Goal: Transaction & Acquisition: Subscribe to service/newsletter

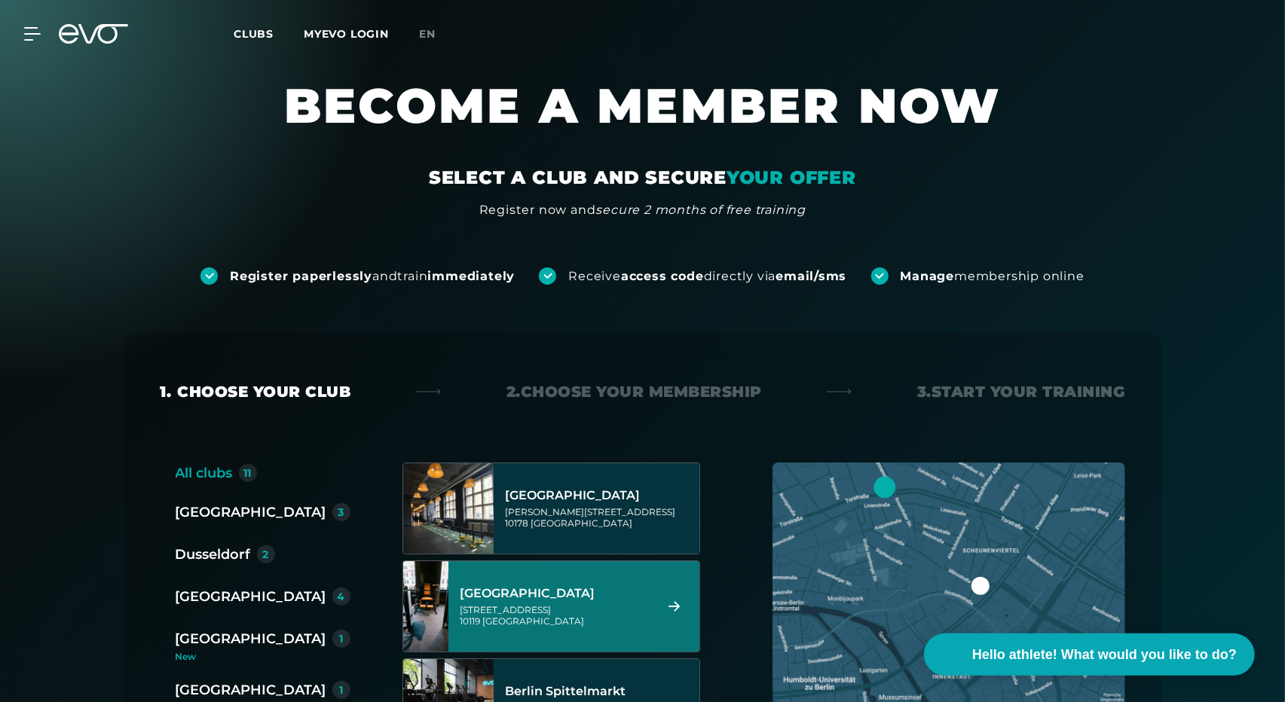
click at [478, 596] on font "[GEOGRAPHIC_DATA]" at bounding box center [527, 593] width 135 height 14
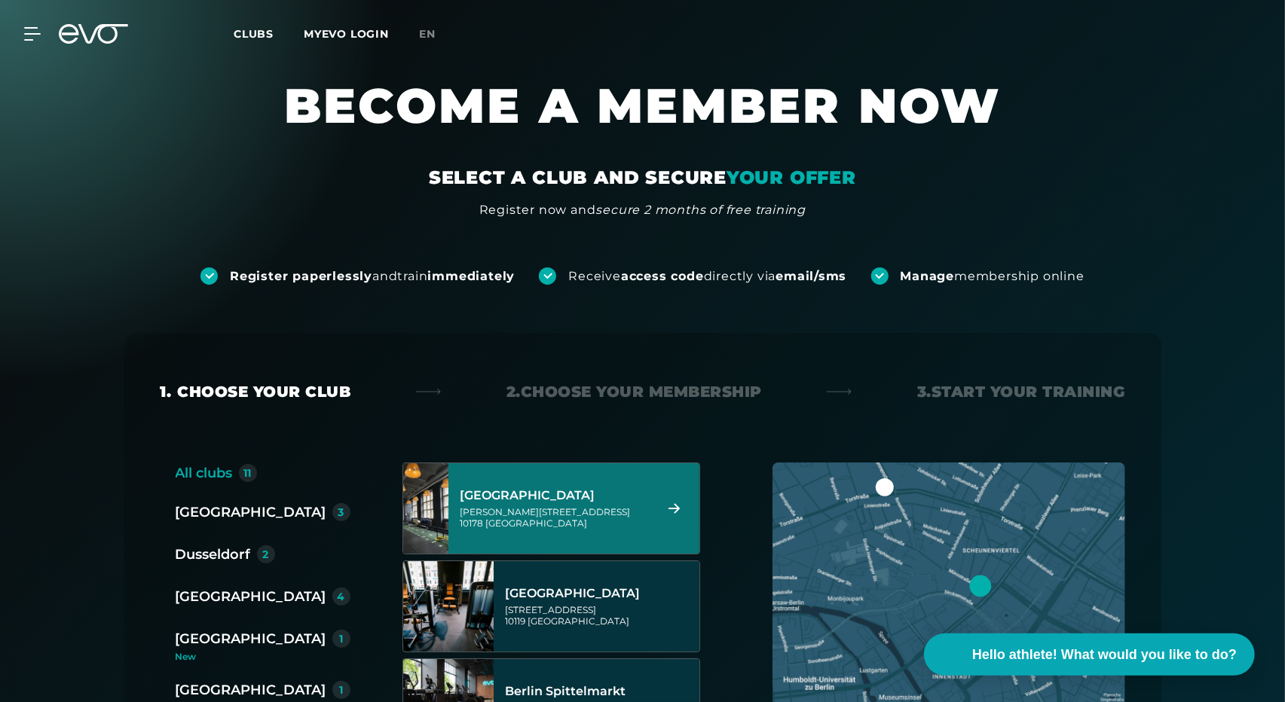
click at [467, 510] on div "Berlin Alexanderplatz Rosa-Luxemburg-Straße 14 10178 Berlin" at bounding box center [551, 509] width 298 height 92
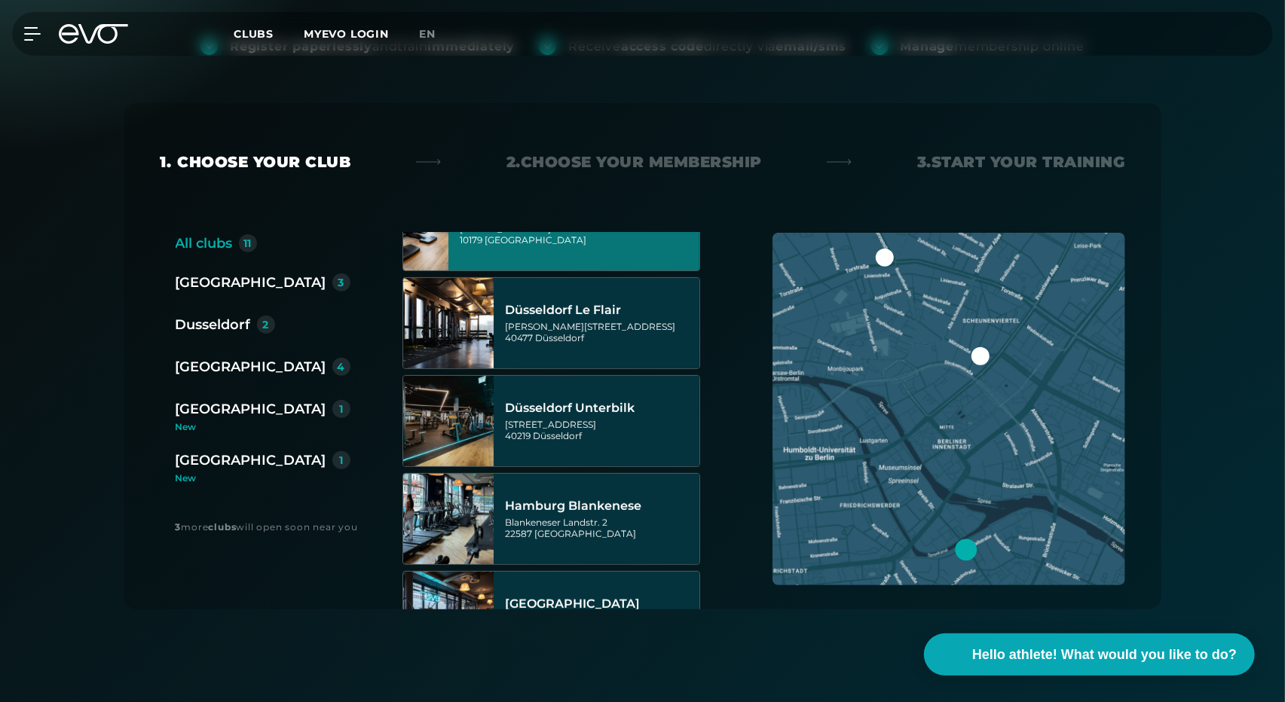
scroll to position [255, 0]
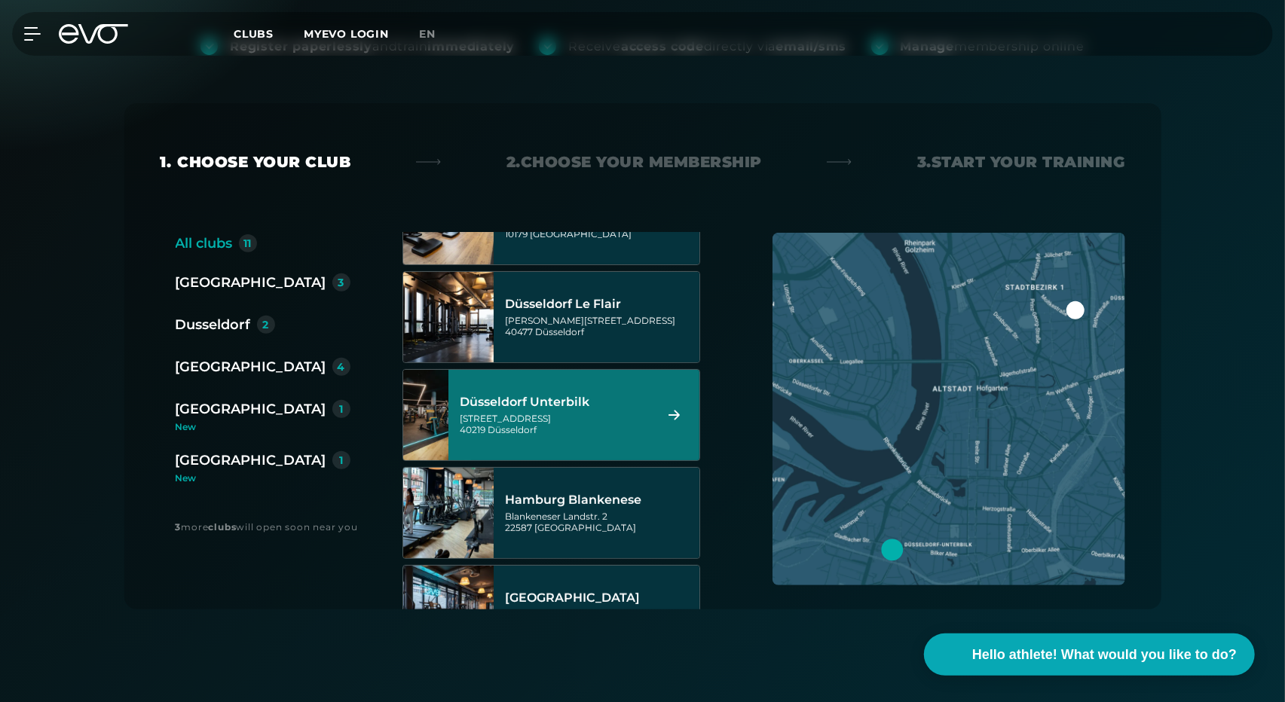
click at [536, 418] on font "Gladbacherstrasse 6" at bounding box center [505, 418] width 91 height 11
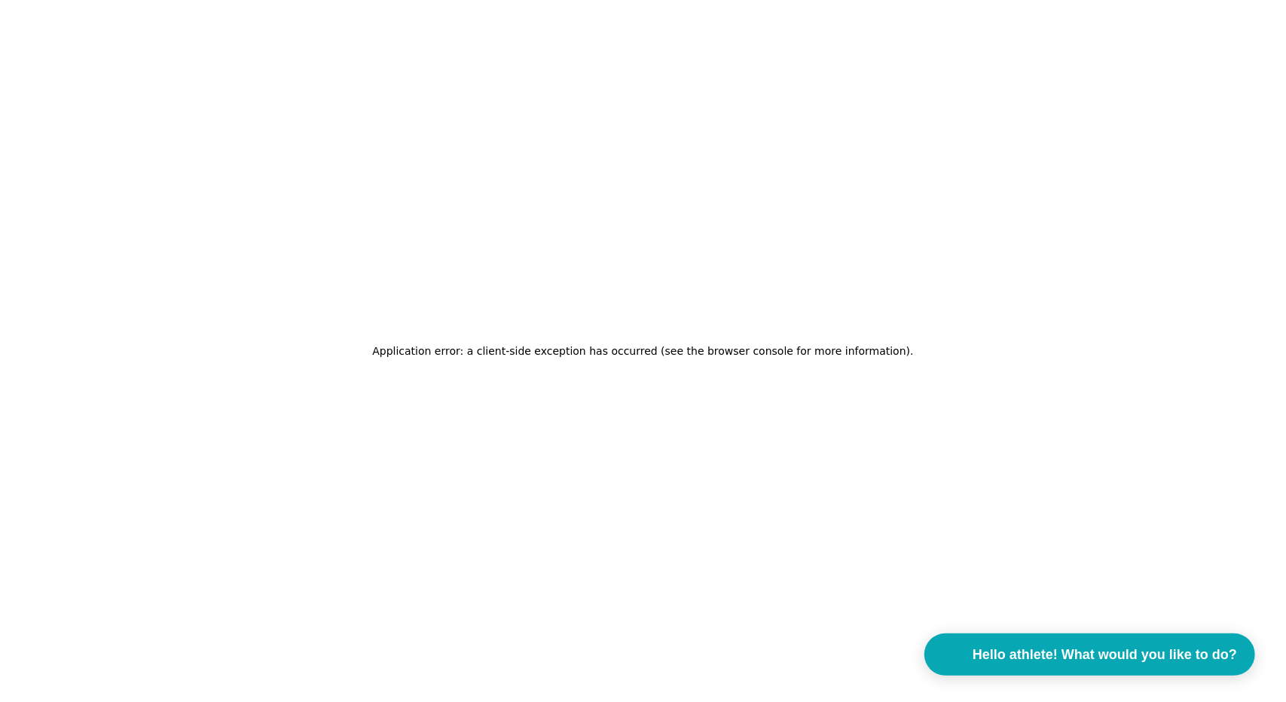
scroll to position [0, 0]
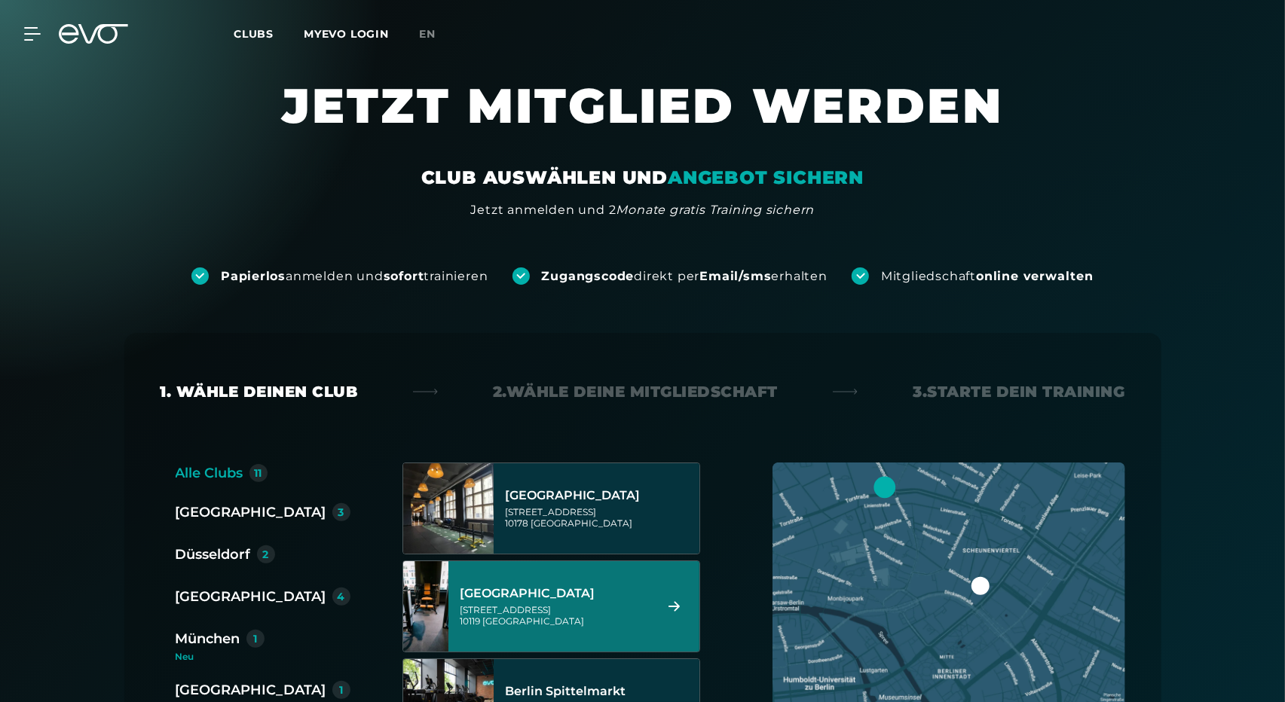
click at [514, 594] on div "[GEOGRAPHIC_DATA]" at bounding box center [554, 593] width 189 height 15
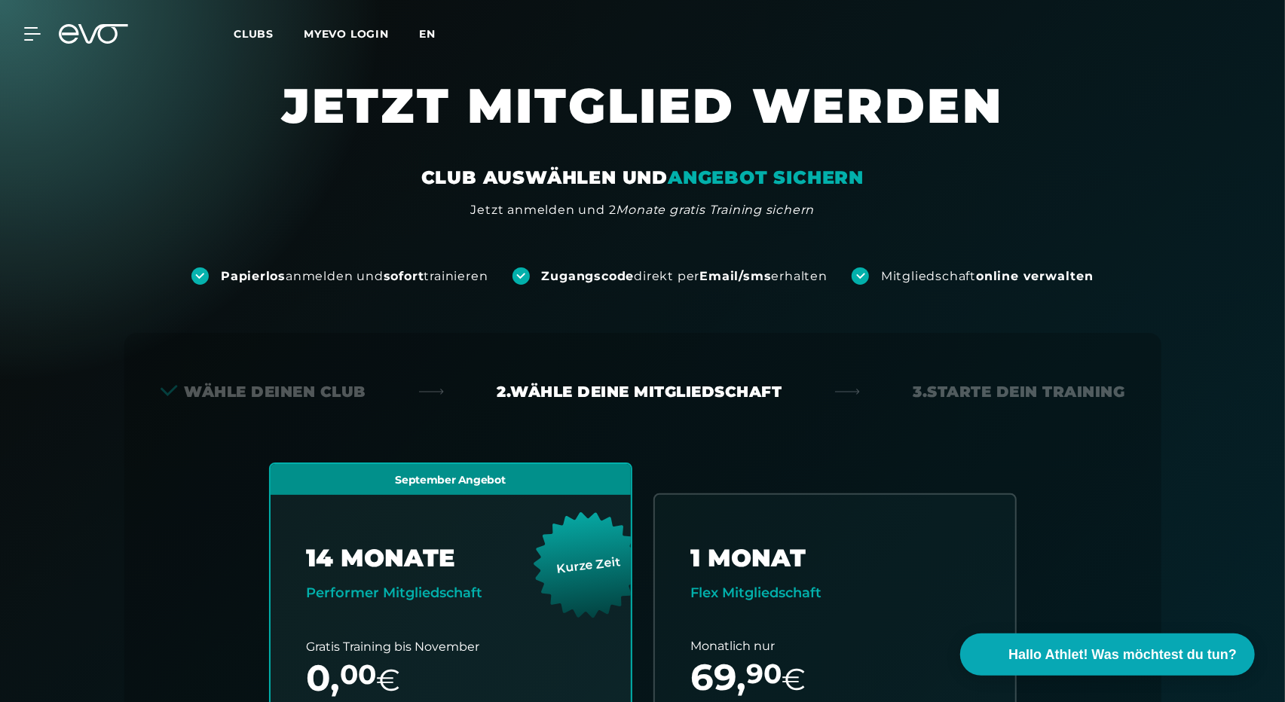
click at [426, 31] on span "en" at bounding box center [427, 34] width 17 height 14
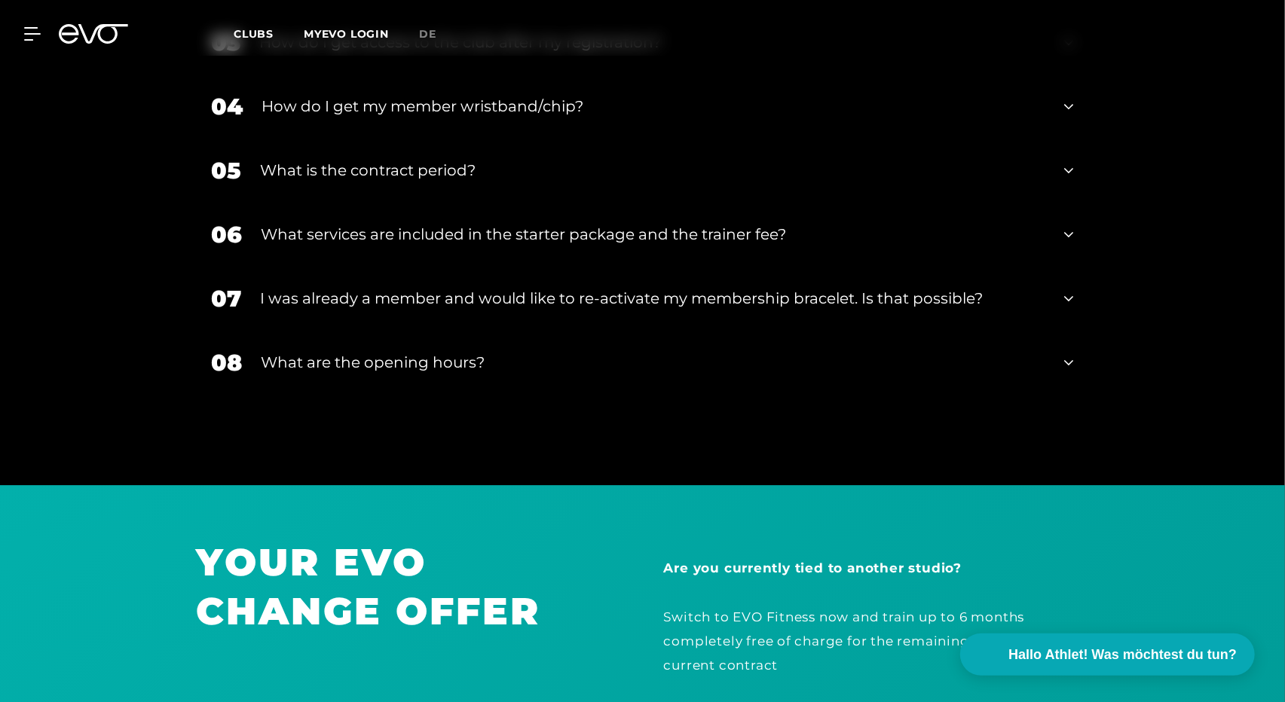
scroll to position [3029, 0]
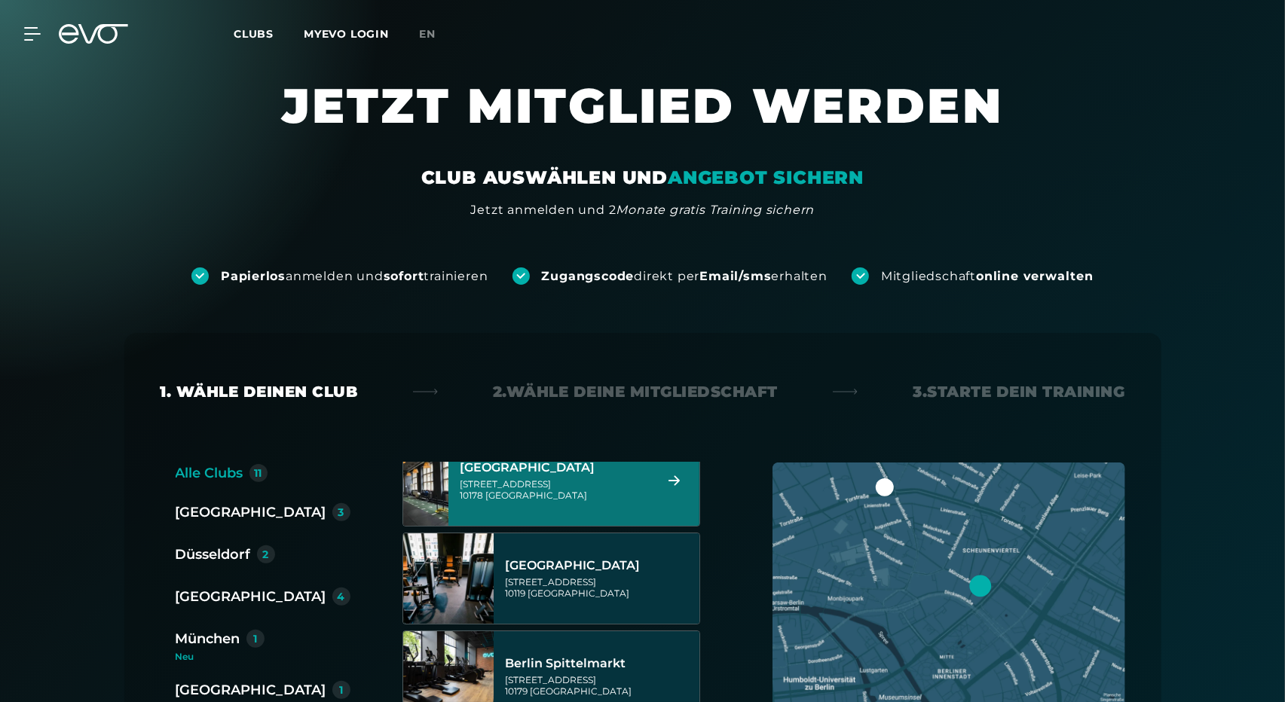
scroll to position [29, 0]
click at [490, 493] on div "[STREET_ADDRESS]" at bounding box center [554, 489] width 189 height 23
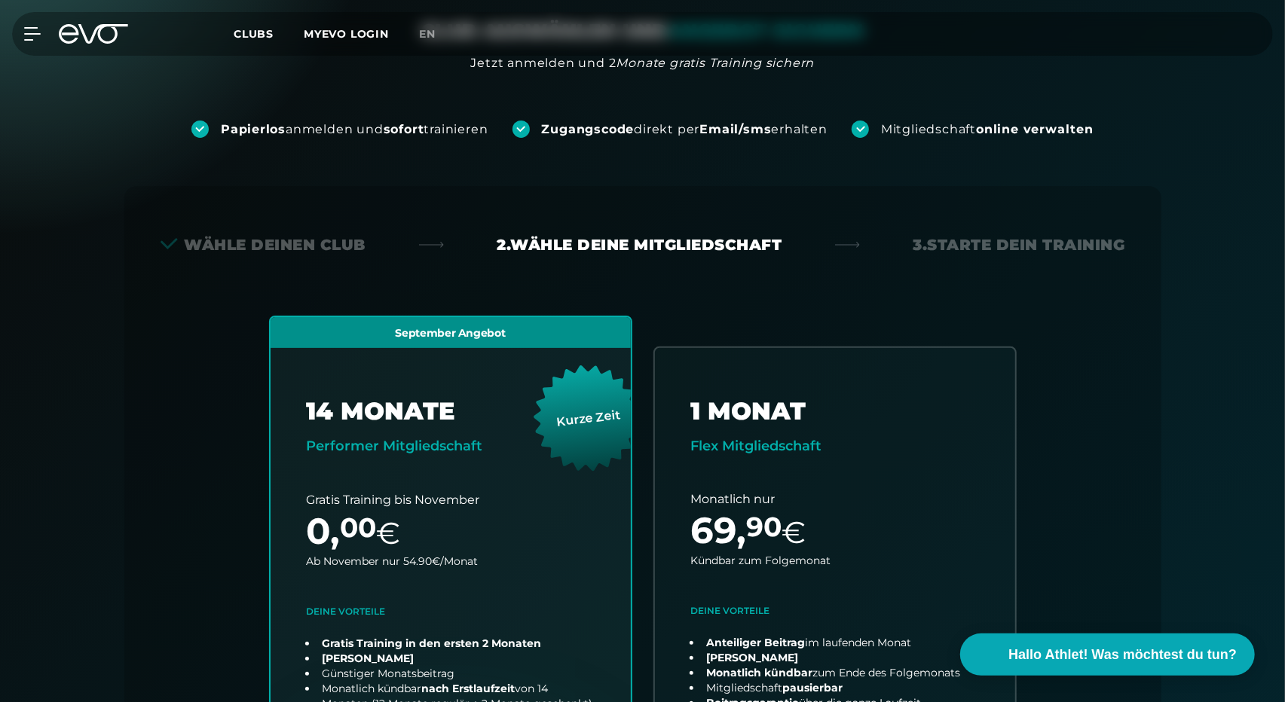
scroll to position [333, 0]
